Goal: Use online tool/utility: Utilize a website feature to perform a specific function

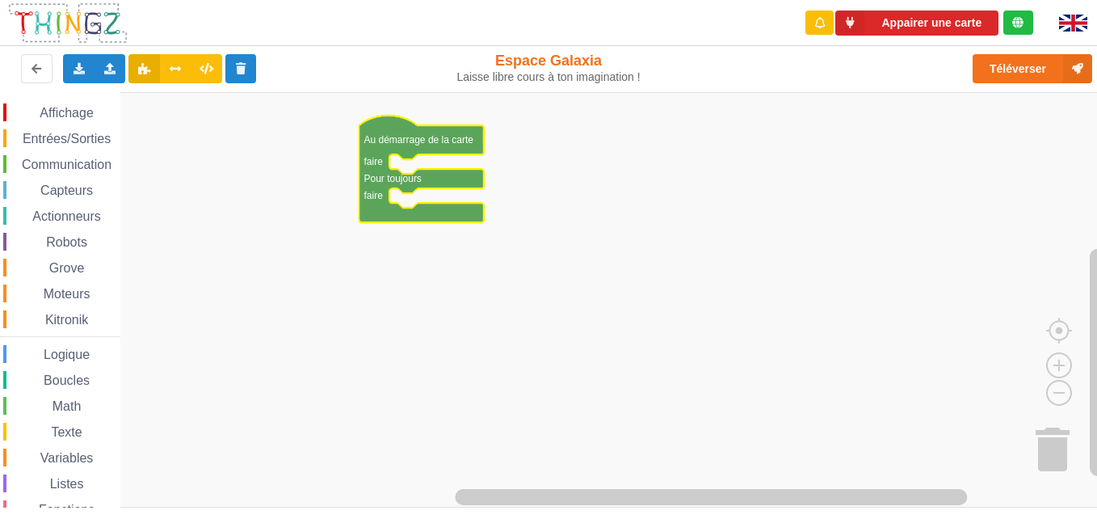
click at [82, 163] on span "Communication" at bounding box center [66, 165] width 95 height 14
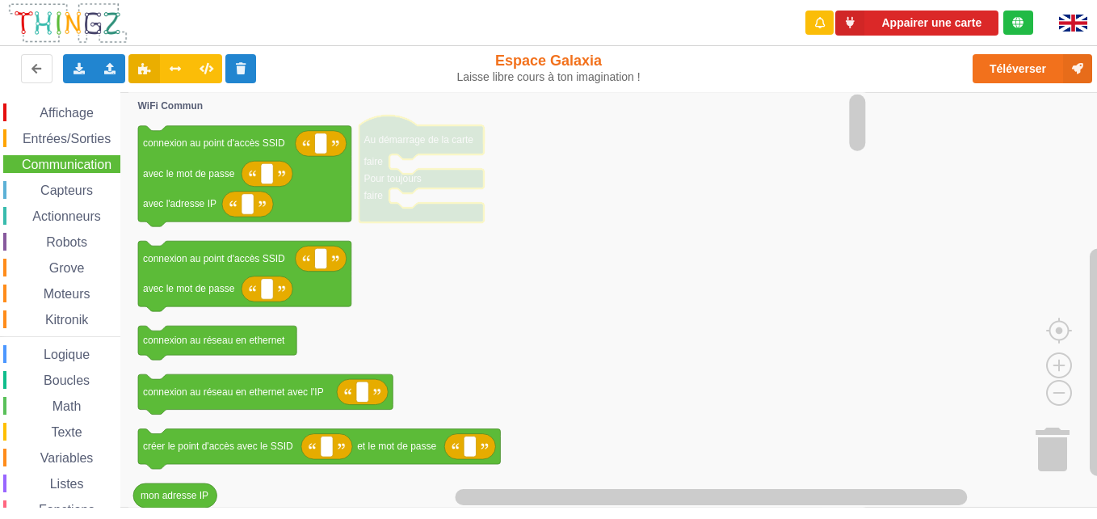
click at [120, 489] on div "Listes" at bounding box center [61, 483] width 117 height 18
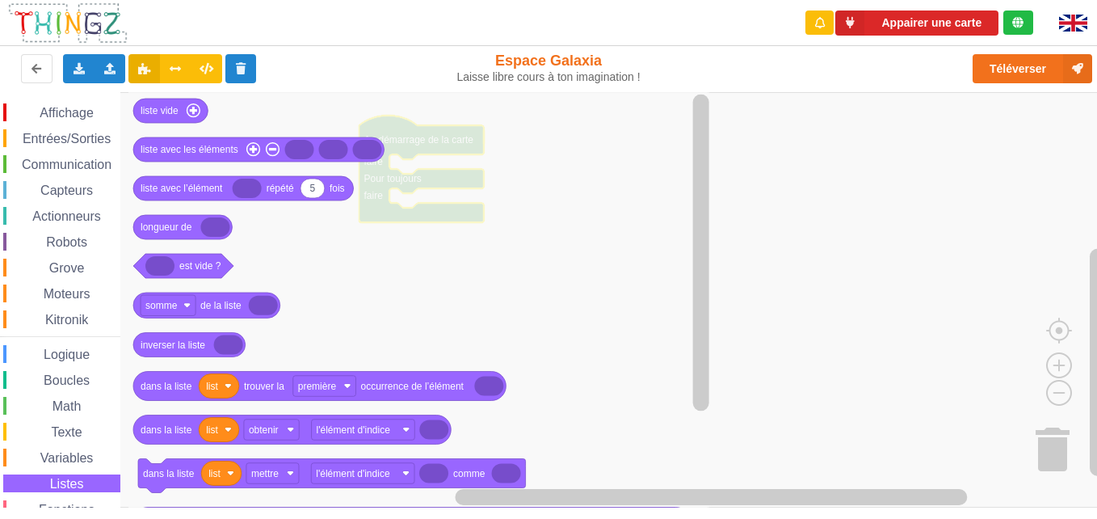
click at [83, 161] on span "Communication" at bounding box center [66, 165] width 95 height 14
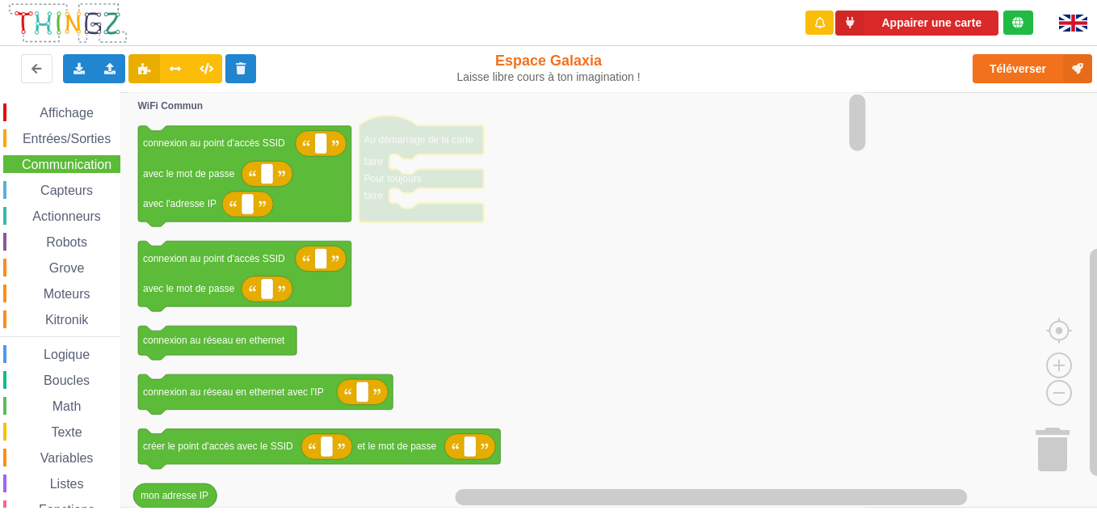
click at [81, 132] on span "Entrées/Sorties" at bounding box center [66, 139] width 93 height 14
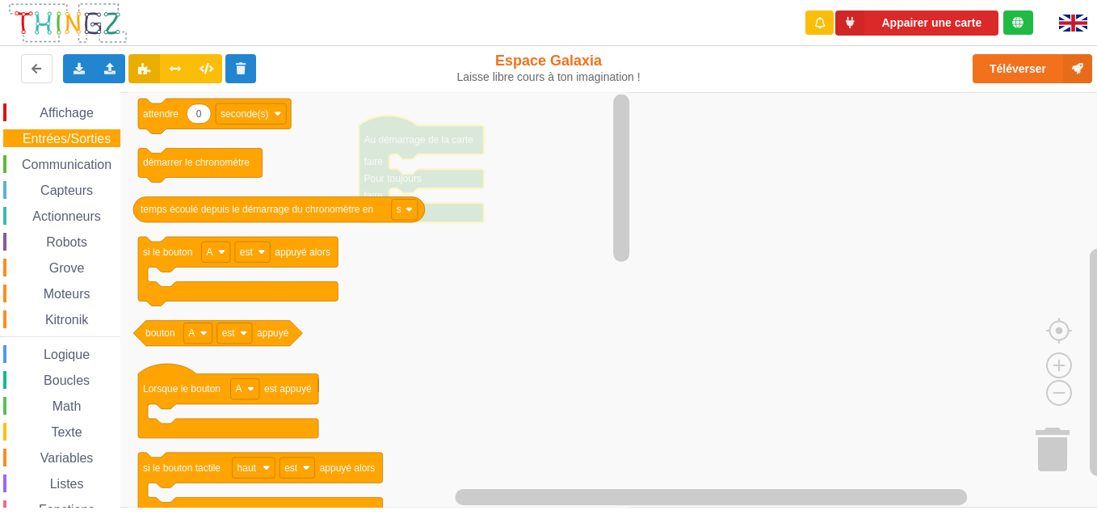
click at [85, 166] on span "Communication" at bounding box center [66, 165] width 95 height 14
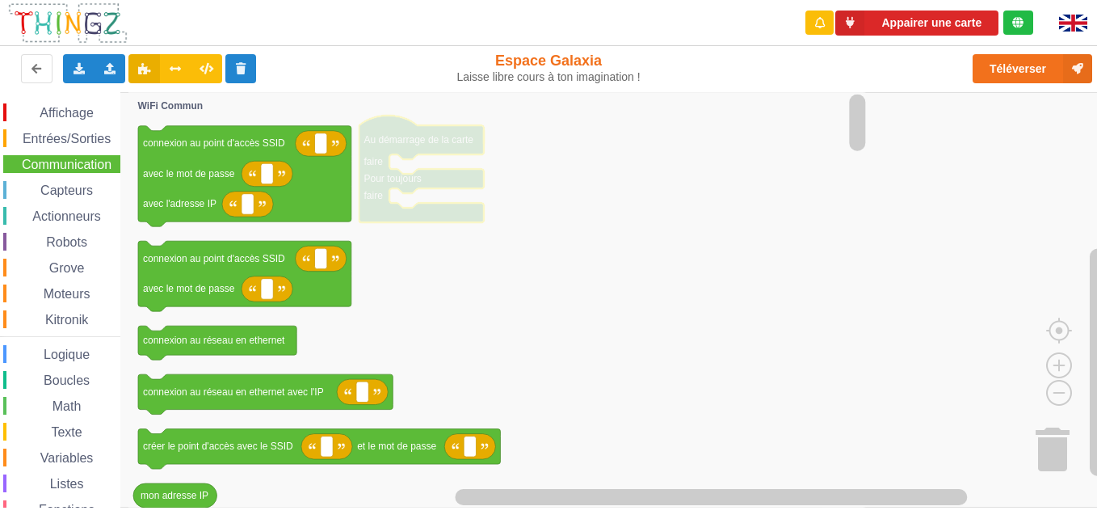
click at [76, 187] on span "Capteurs" at bounding box center [66, 190] width 57 height 14
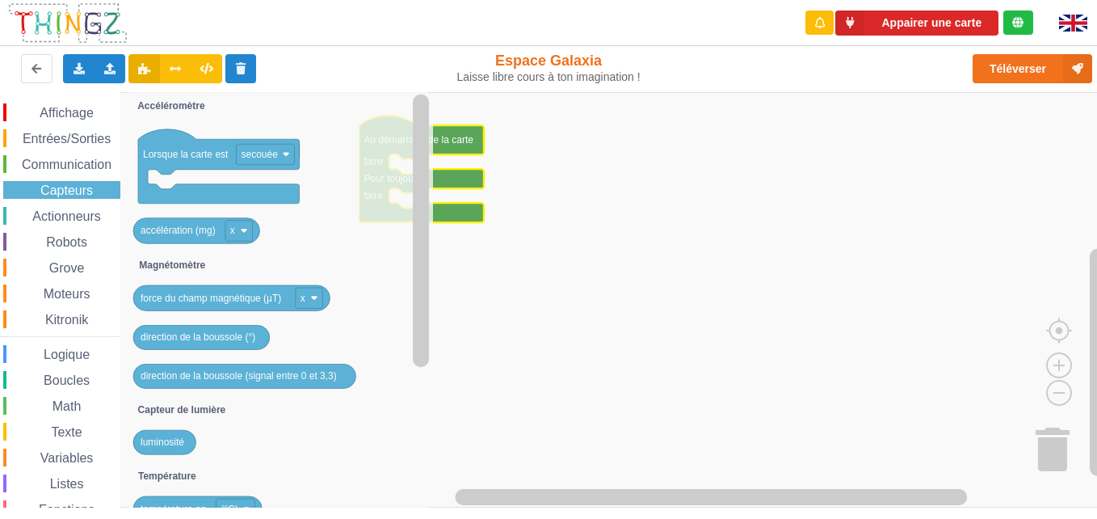
click at [82, 212] on span "Actionneurs" at bounding box center [67, 216] width 74 height 14
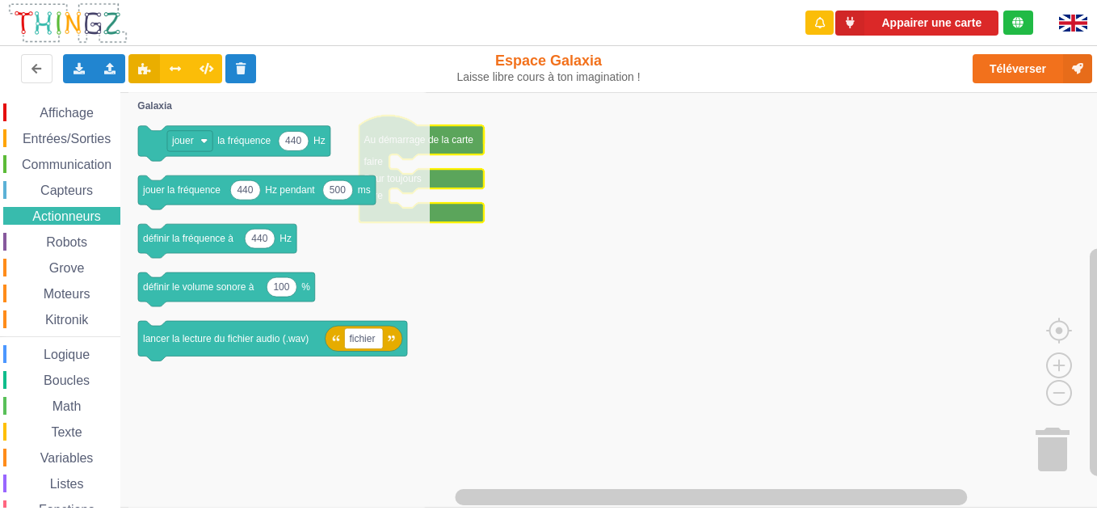
click at [82, 155] on div "Communication" at bounding box center [61, 164] width 117 height 18
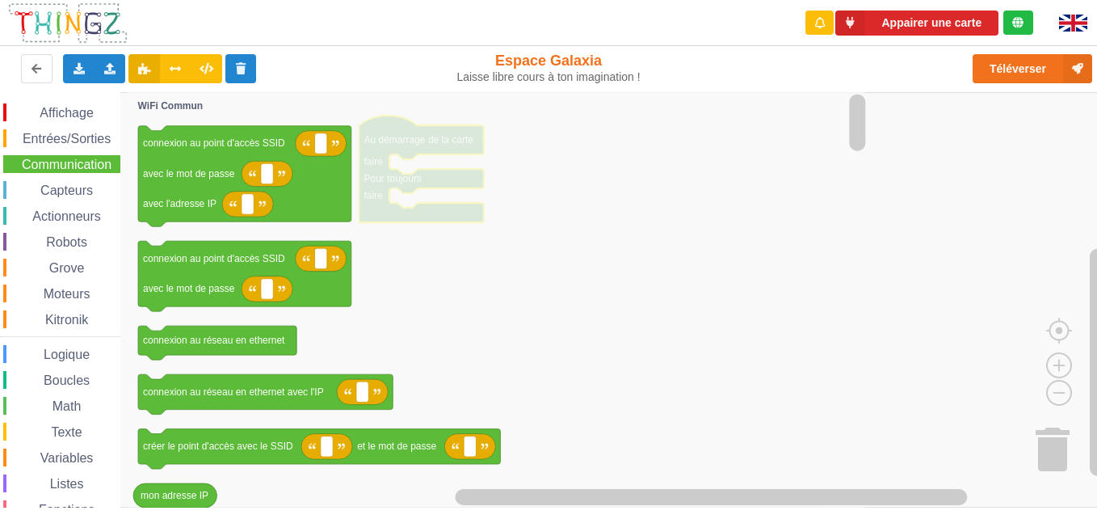
click at [83, 162] on span "Communication" at bounding box center [66, 165] width 95 height 14
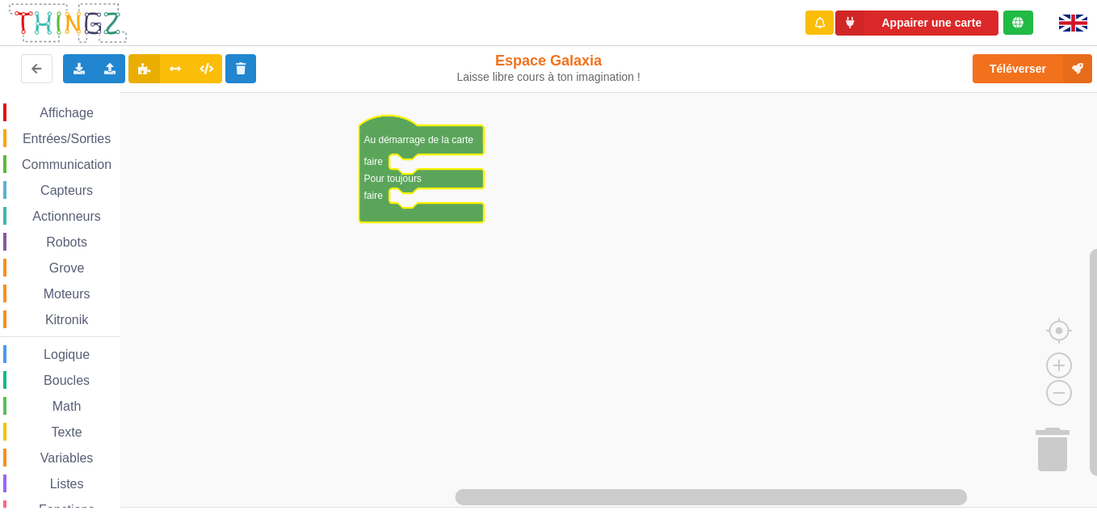
click at [83, 162] on span "Communication" at bounding box center [66, 165] width 95 height 14
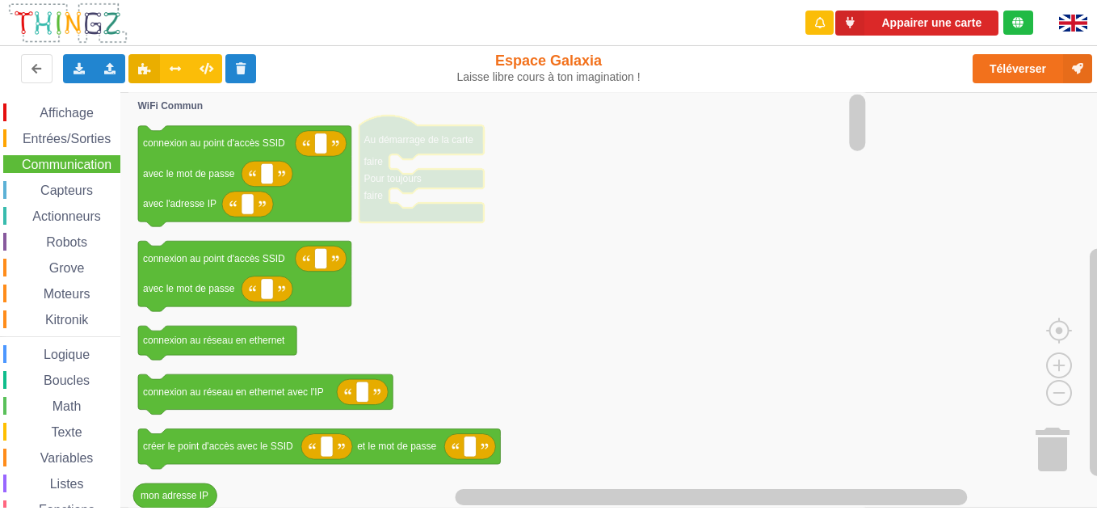
click at [120, 496] on div "Affichage Entrées/Sorties Communication Capteurs Actionneurs Robots Grove Moteu…" at bounding box center [60, 332] width 120 height 458
click at [580, 264] on icon "Espace de travail de Blocky" at bounding box center [498, 299] width 741 height 415
click at [58, 112] on span "Affichage" at bounding box center [66, 113] width 58 height 14
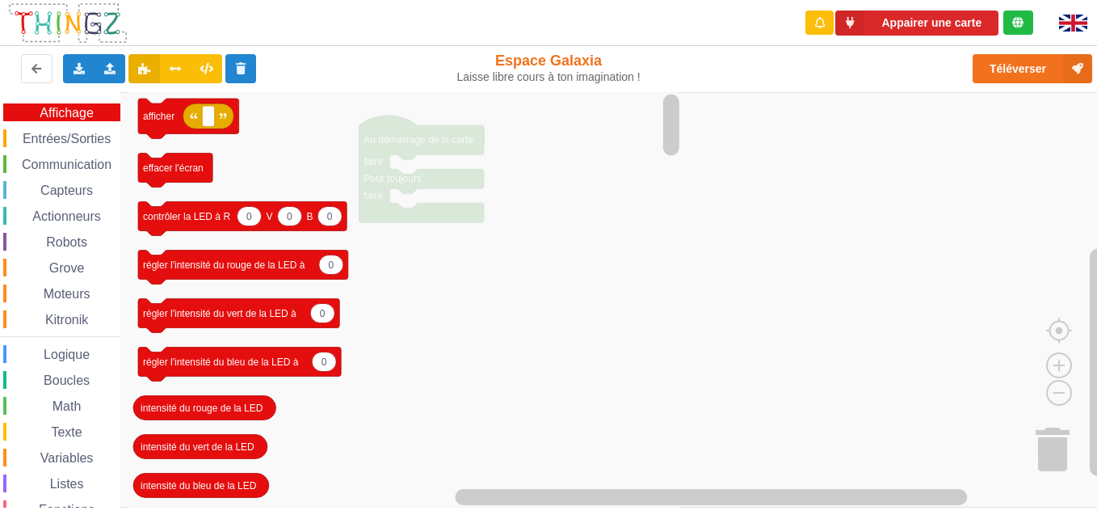
click at [74, 161] on span "Communication" at bounding box center [66, 165] width 95 height 14
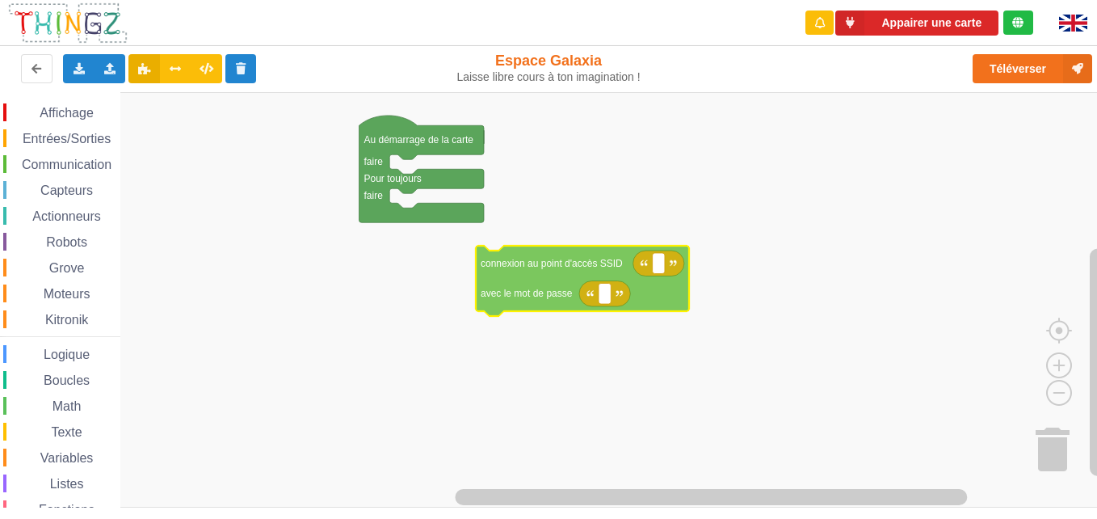
click at [549, 292] on div "Affichage Entrées/Sorties Communication Capteurs Actionneurs Robots Grove Moteu…" at bounding box center [554, 299] width 1108 height 415
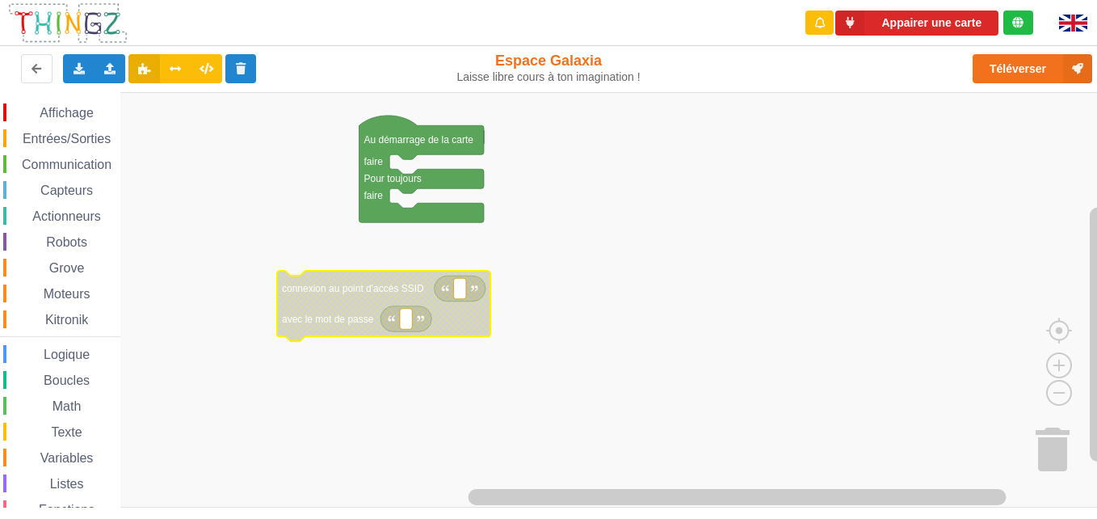
click at [460, 289] on text "Espace de travail de Blocky" at bounding box center [460, 288] width 2 height 11
type input "technoa5"
click at [410, 320] on rect "Espace de travail de Blocky" at bounding box center [406, 319] width 12 height 21
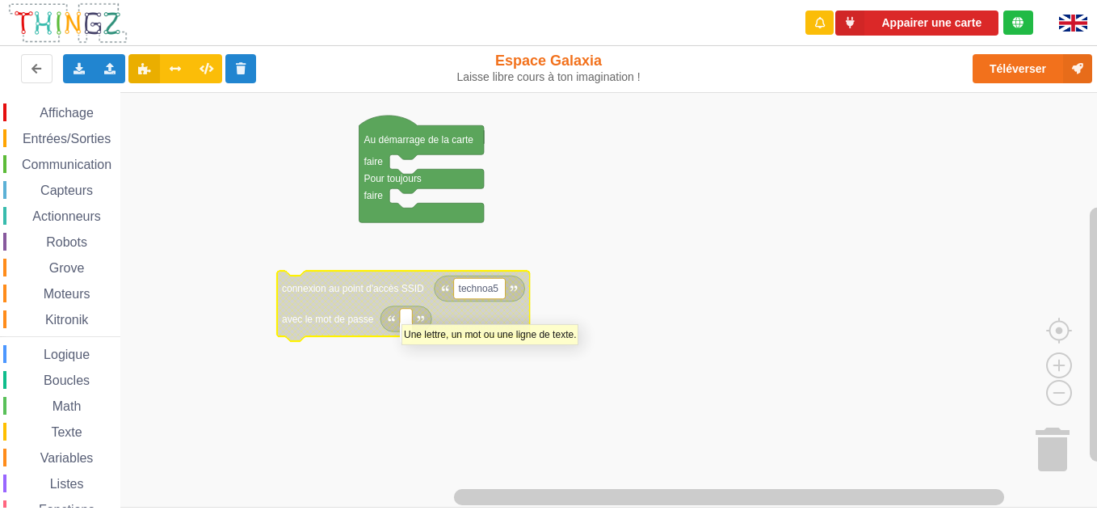
type input "&"
type input "1234567890"
click at [496, 428] on rect "Espace de travail de Blocky" at bounding box center [554, 299] width 1108 height 415
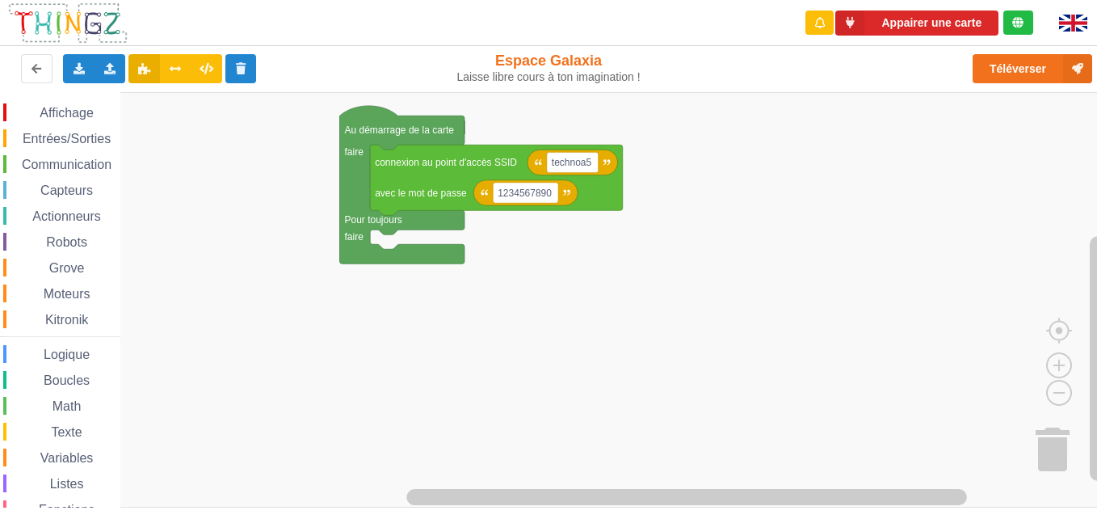
click at [92, 163] on span "Communication" at bounding box center [66, 165] width 95 height 14
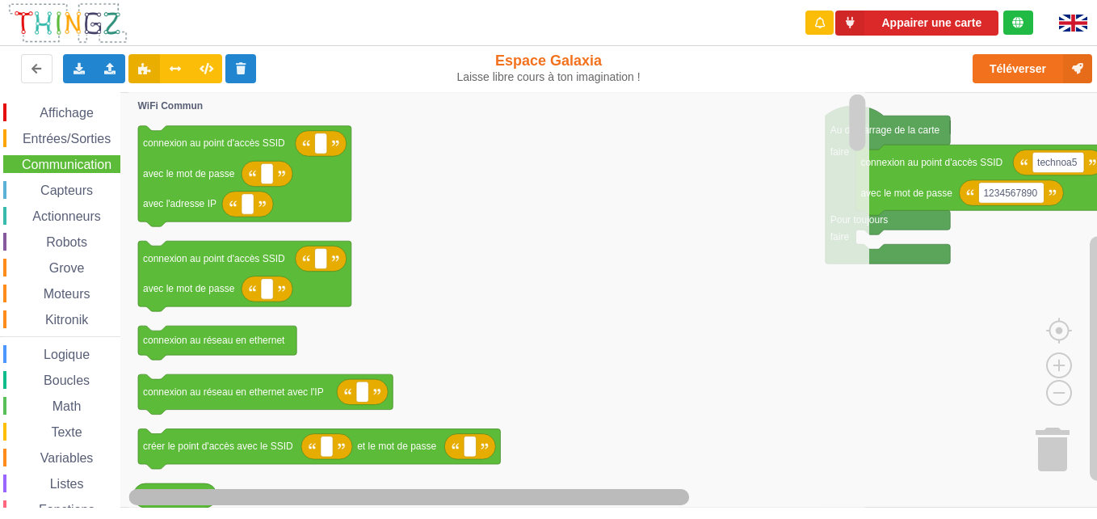
click at [288, 493] on g "Espace de travail de Blocky" at bounding box center [608, 496] width 959 height 20
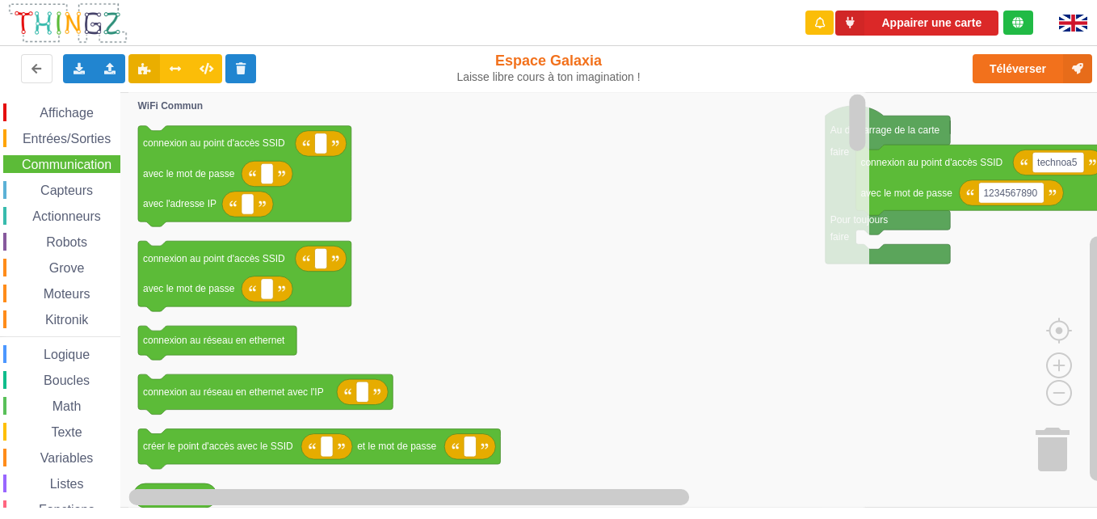
click at [595, 263] on icon "Espace de travail de Blocky" at bounding box center [498, 299] width 741 height 415
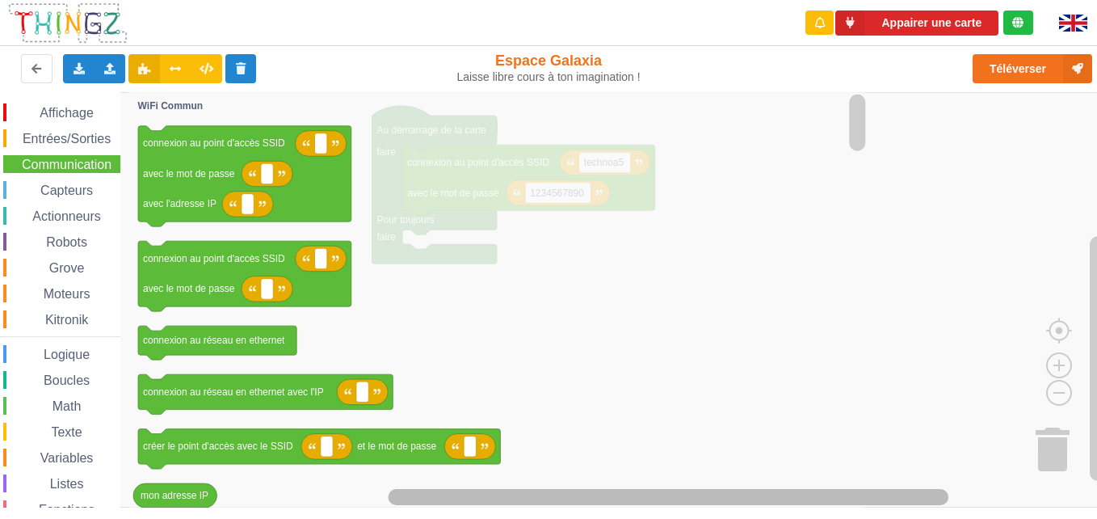
click at [437, 422] on div "Affichage Entrées/Sorties Communication Capteurs Actionneurs Robots Grove Moteu…" at bounding box center [554, 299] width 1108 height 415
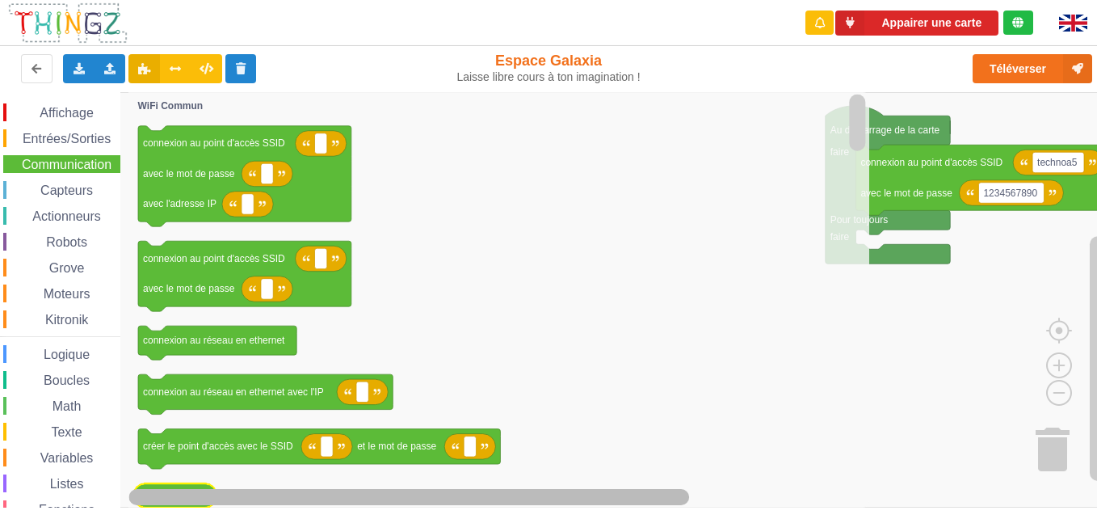
click at [215, 481] on div "Affichage Entrées/Sorties Communication Capteurs Actionneurs Robots Grove Moteu…" at bounding box center [554, 299] width 1108 height 415
click at [203, 489] on rect "Espace de travail de Blocky" at bounding box center [409, 497] width 561 height 16
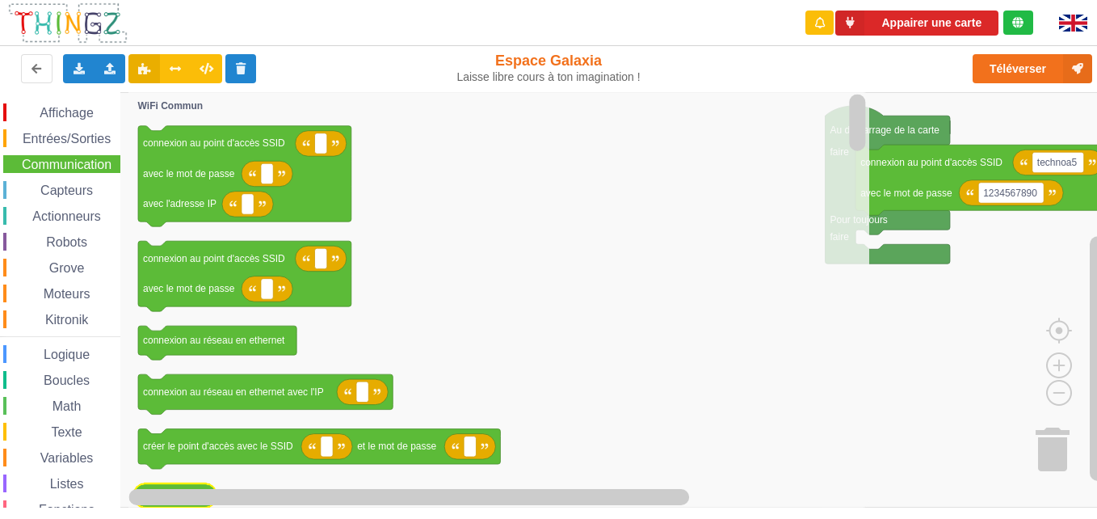
click at [187, 482] on icon "Espace de travail de Blocky" at bounding box center [498, 299] width 741 height 415
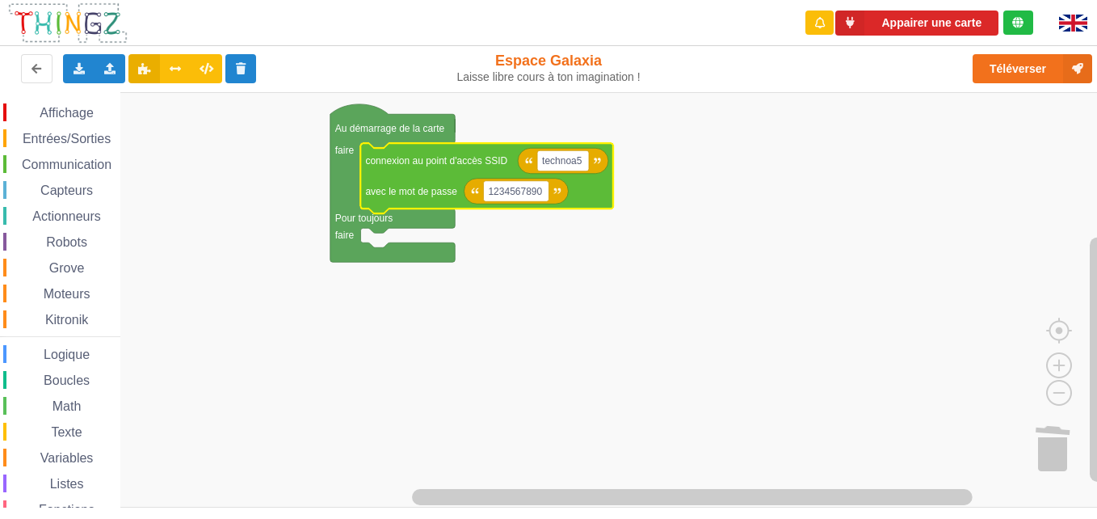
click at [441, 182] on icon "Espace de travail de Blocky" at bounding box center [486, 178] width 253 height 70
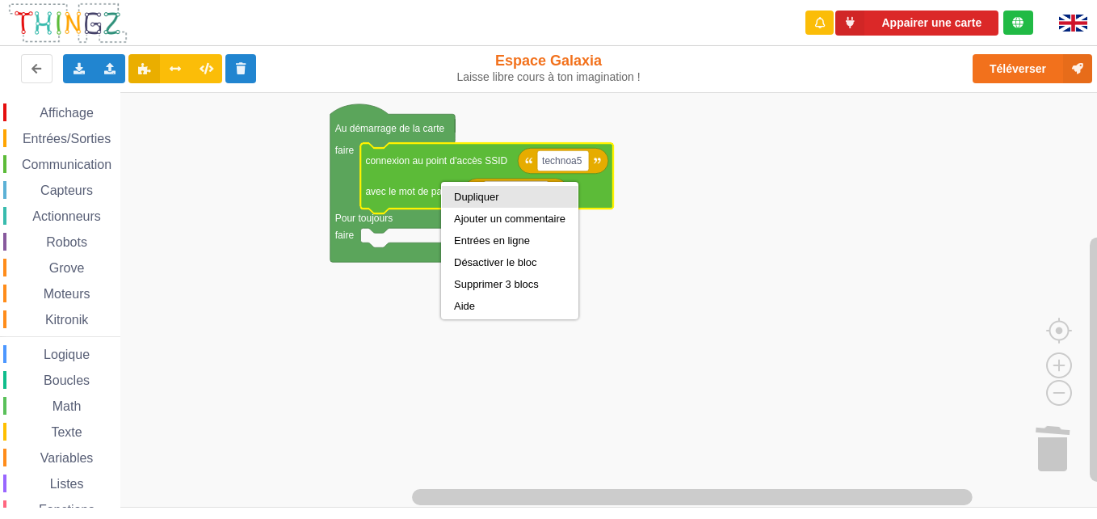
click at [480, 199] on div "Dupliquer" at bounding box center [509, 197] width 111 height 12
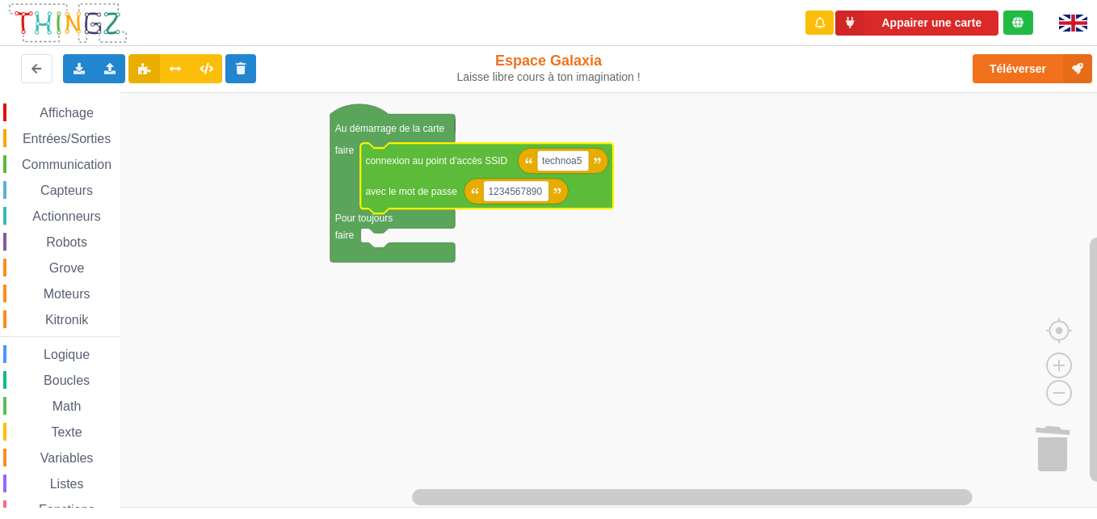
click at [553, 197] on icon "Espace de travail de Blocky" at bounding box center [516, 192] width 104 height 26
click at [1045, 65] on button "Téléverser" at bounding box center [1033, 68] width 120 height 29
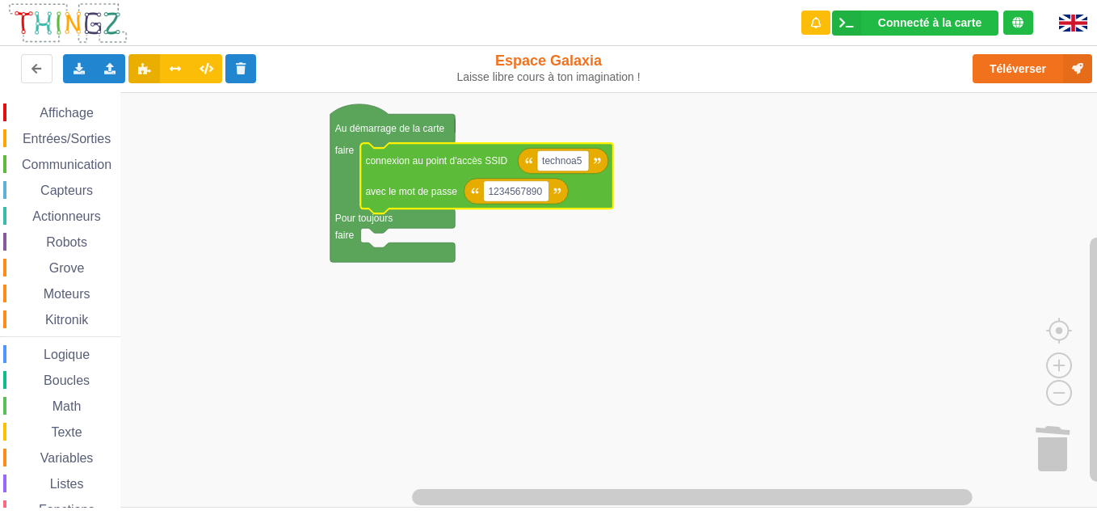
click at [44, 158] on span "Communication" at bounding box center [66, 165] width 95 height 14
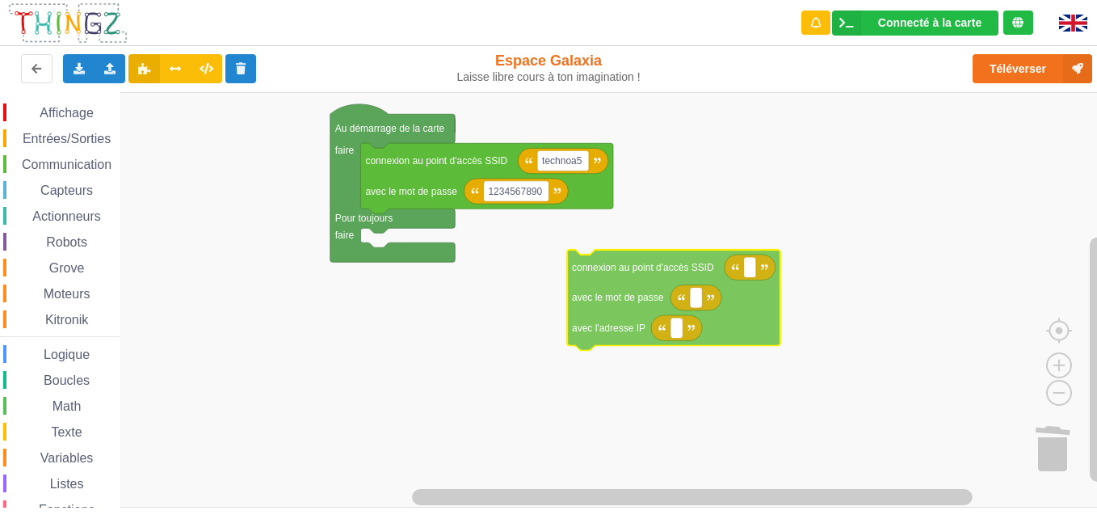
click at [750, 330] on div "Affichage Entrées/Sorties Communication Capteurs Actionneurs Robots Grove Moteu…" at bounding box center [554, 299] width 1108 height 415
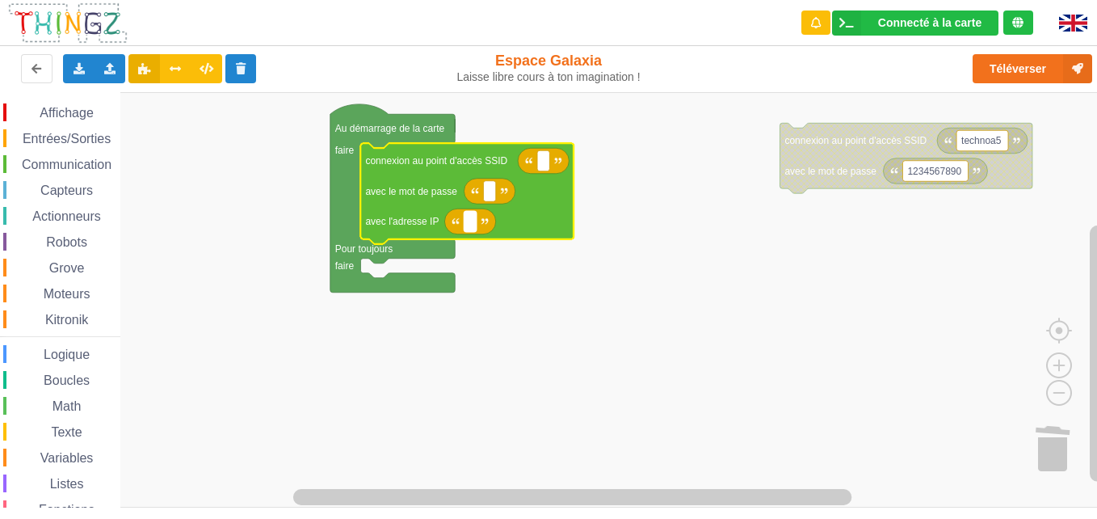
click at [468, 225] on text "Espace de travail de Blocky" at bounding box center [469, 221] width 2 height 11
type input "15"
click at [547, 163] on rect "Espace de travail de Blocky" at bounding box center [543, 160] width 12 height 21
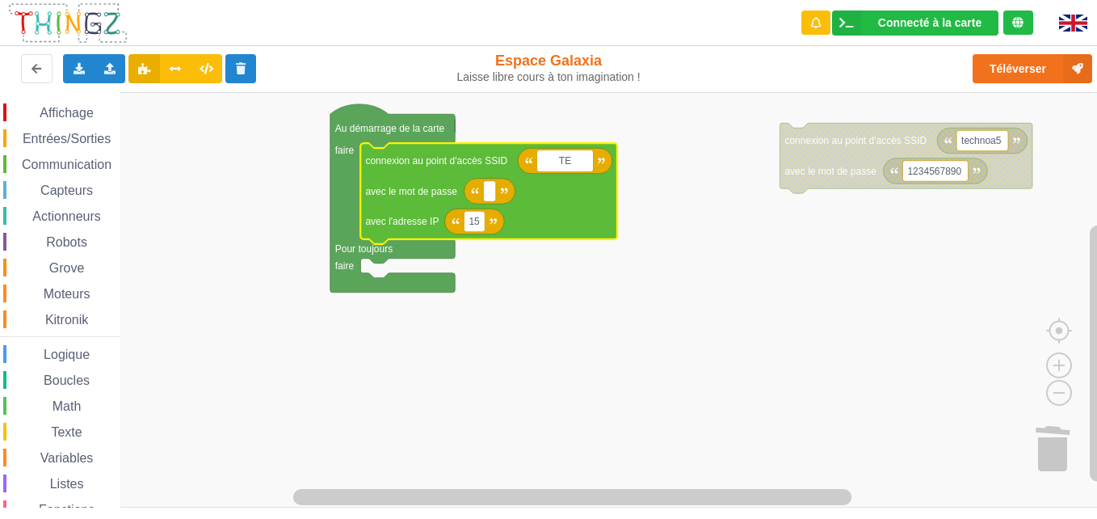
type input "T"
type input "technoa5"
click at [491, 191] on rect "Espace de travail de Blocky" at bounding box center [489, 191] width 12 height 21
type input "&"
type input "1234567890"
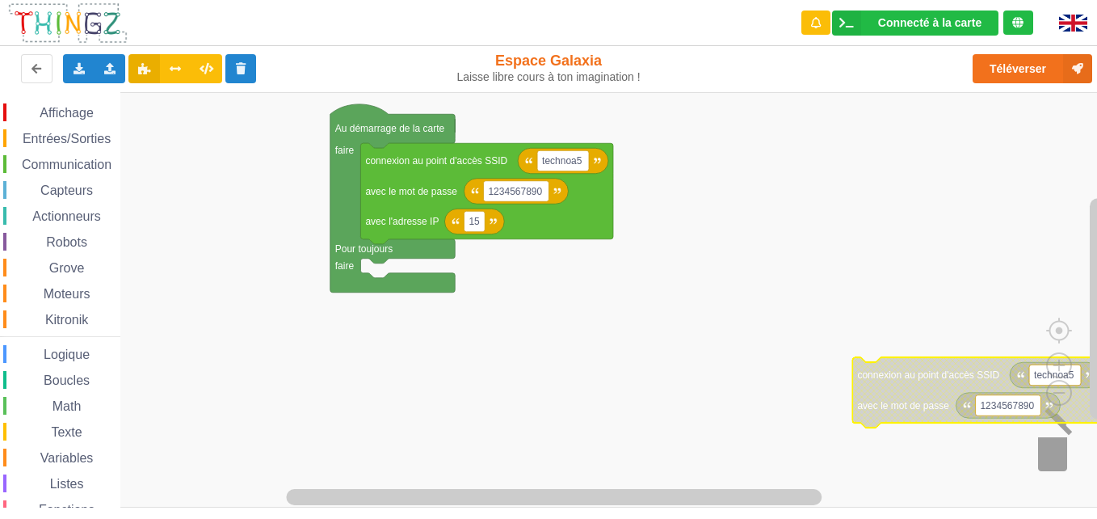
click at [1052, 456] on image "Espace de travail de Blocky" at bounding box center [1073, 447] width 78 height 100
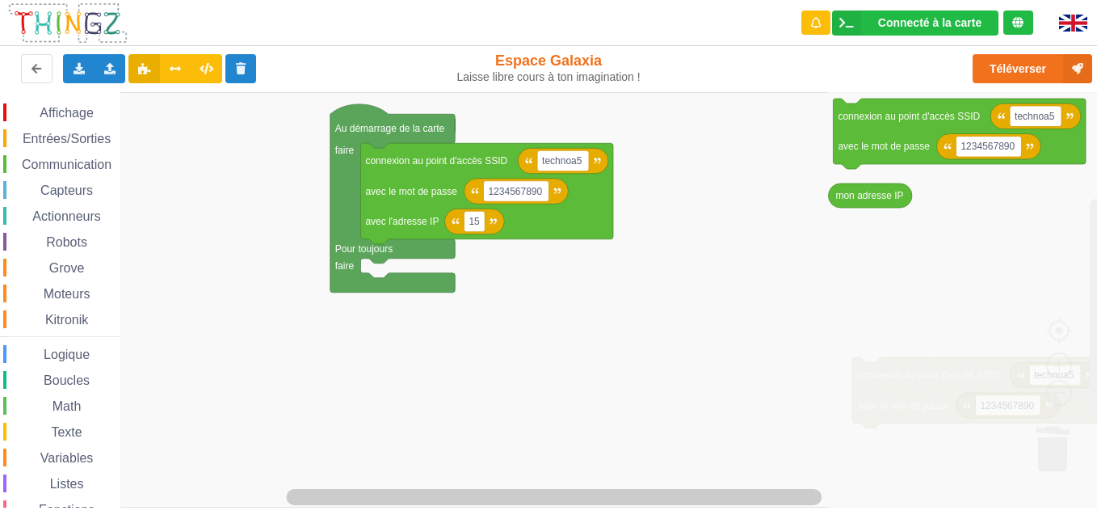
click at [952, 218] on icon "Espace de travail de Blocky" at bounding box center [965, 299] width 285 height 415
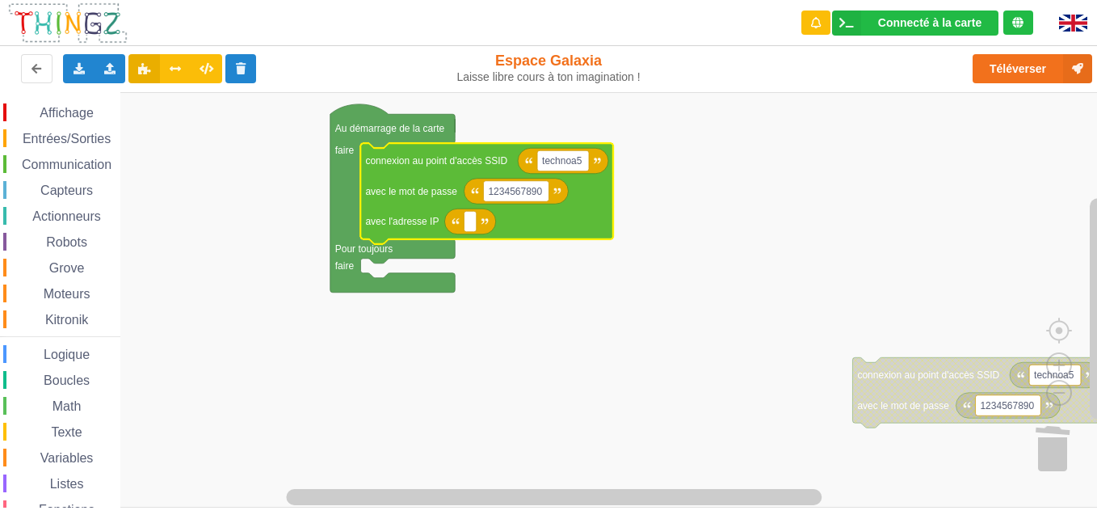
click at [478, 212] on icon "Espace de travail de Blocky" at bounding box center [469, 221] width 51 height 26
click at [468, 221] on rect "Espace de travail de Blocky" at bounding box center [470, 221] width 12 height 21
type input "&"
type input "192.168.0.179.15"
click at [528, 359] on rect "Espace de travail de Blocky" at bounding box center [554, 299] width 1108 height 415
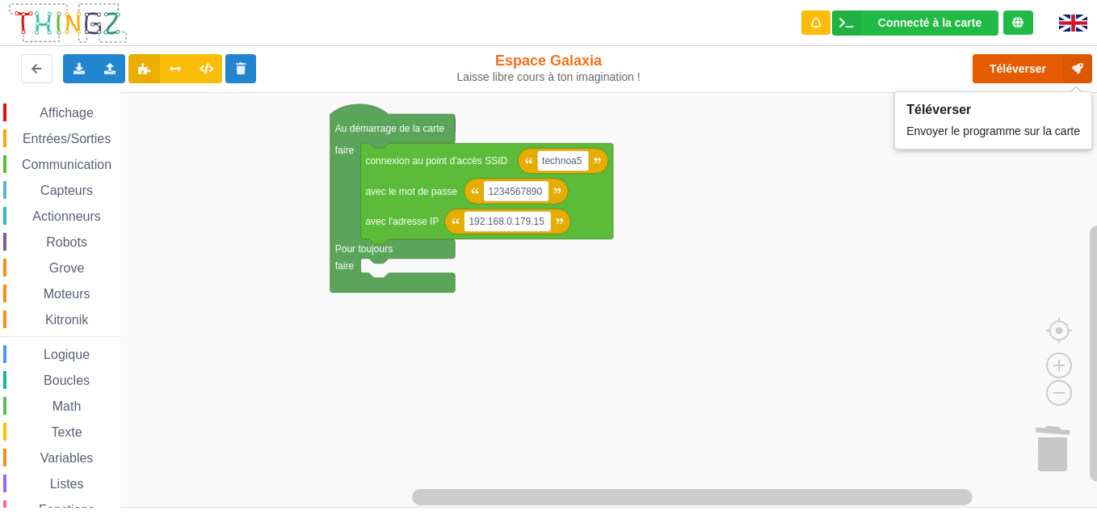
click at [1036, 74] on button "Téléverser" at bounding box center [1033, 68] width 120 height 29
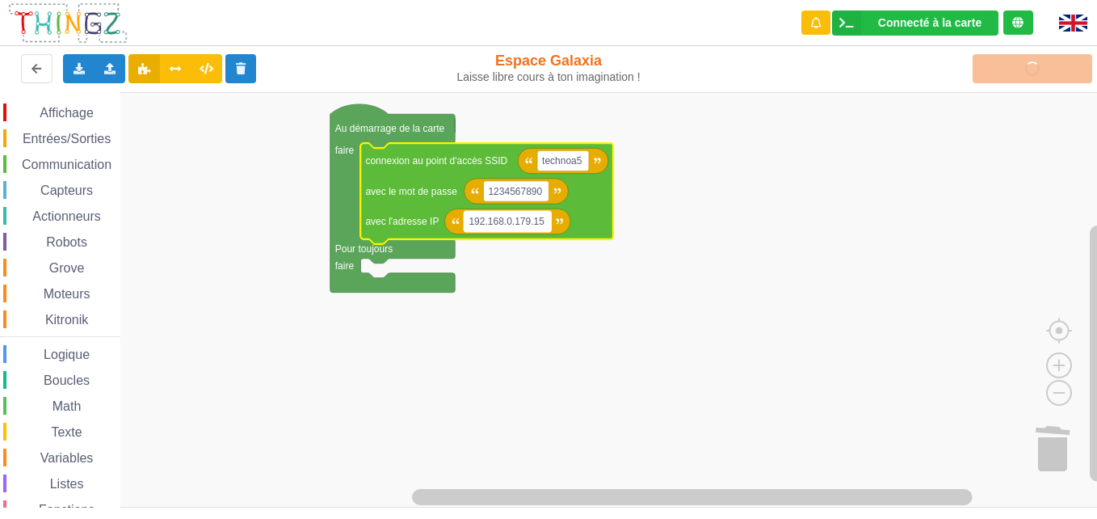
click at [535, 228] on rect "Espace de travail de Blocky" at bounding box center [507, 221] width 87 height 21
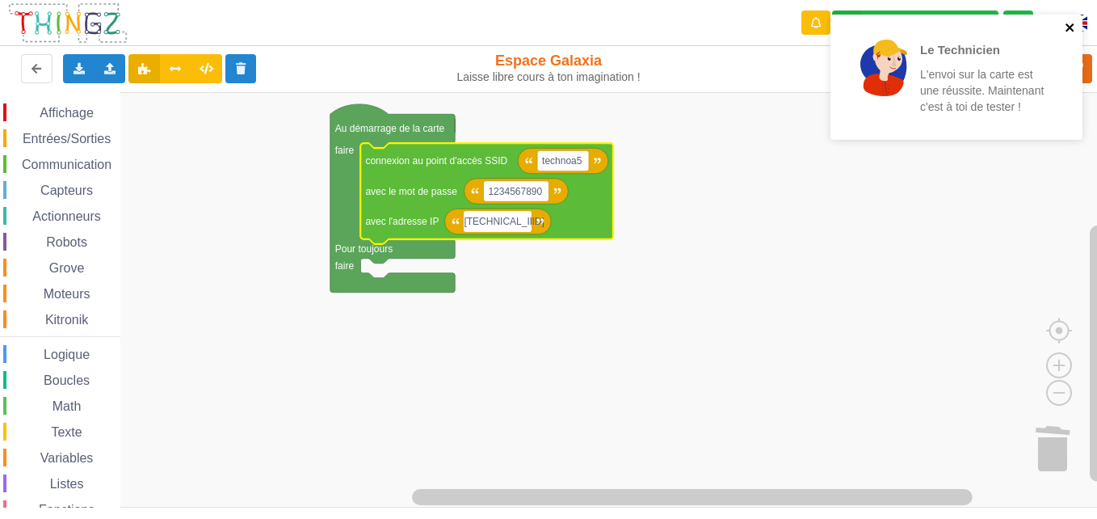
type input "[TECHNICAL_ID]"
click at [1070, 30] on icon "close" at bounding box center [1070, 27] width 11 height 13
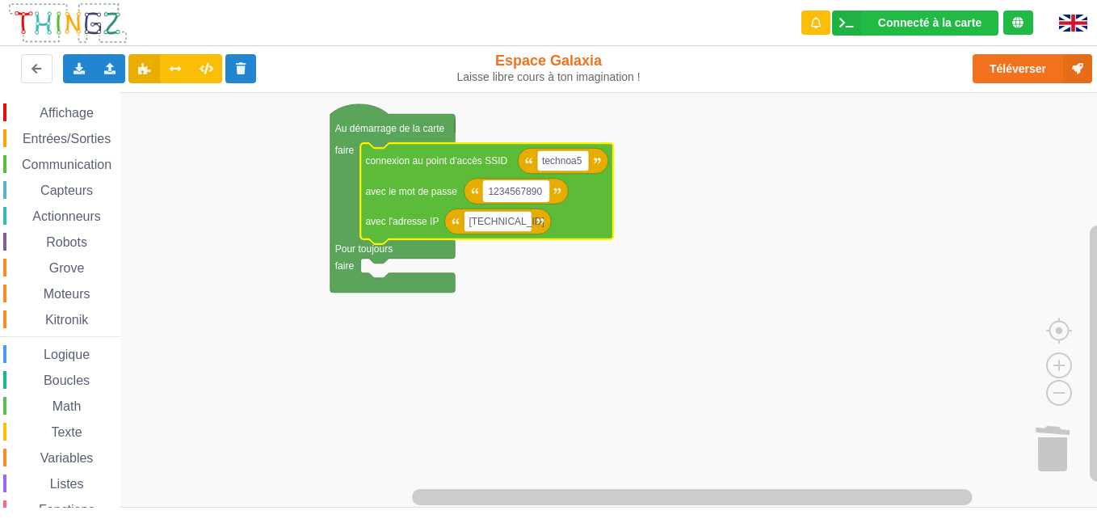
click at [537, 191] on text "1234567890" at bounding box center [515, 190] width 54 height 11
click at [643, 263] on rect "Espace de travail de Blocky" at bounding box center [554, 299] width 1108 height 415
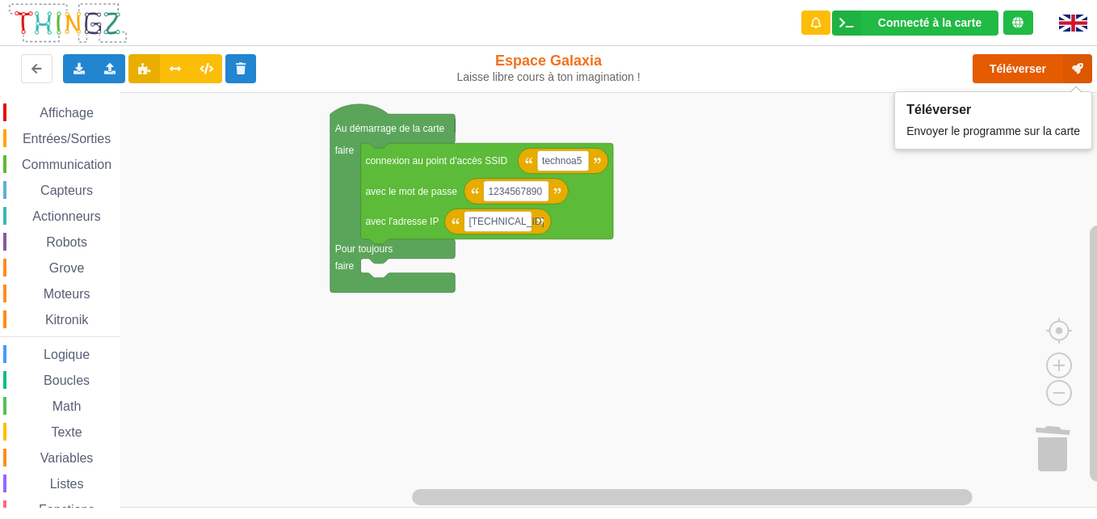
click at [1023, 70] on button "Téléverser" at bounding box center [1033, 68] width 120 height 29
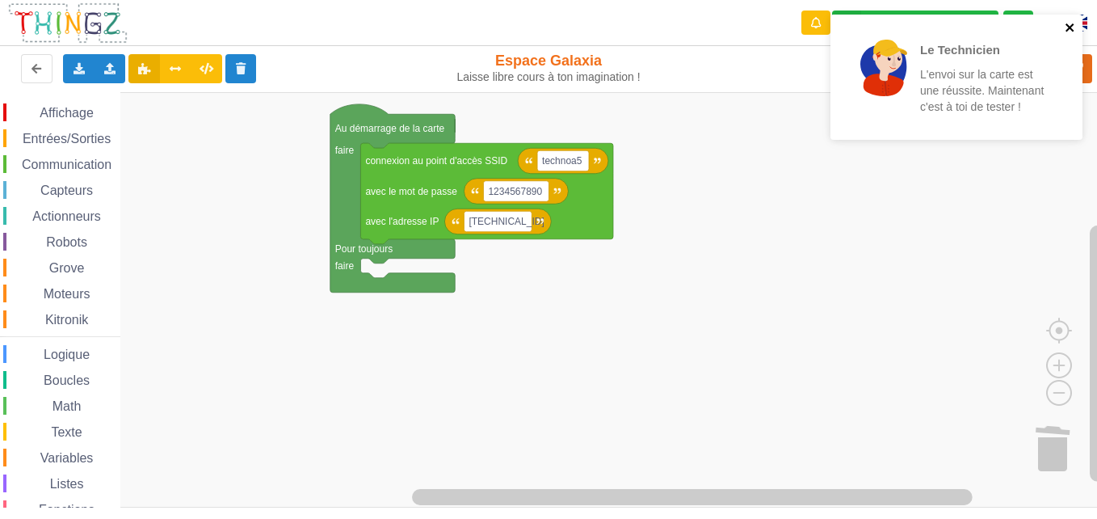
click at [1070, 24] on icon "close" at bounding box center [1070, 27] width 11 height 13
